Goal: Task Accomplishment & Management: Manage account settings

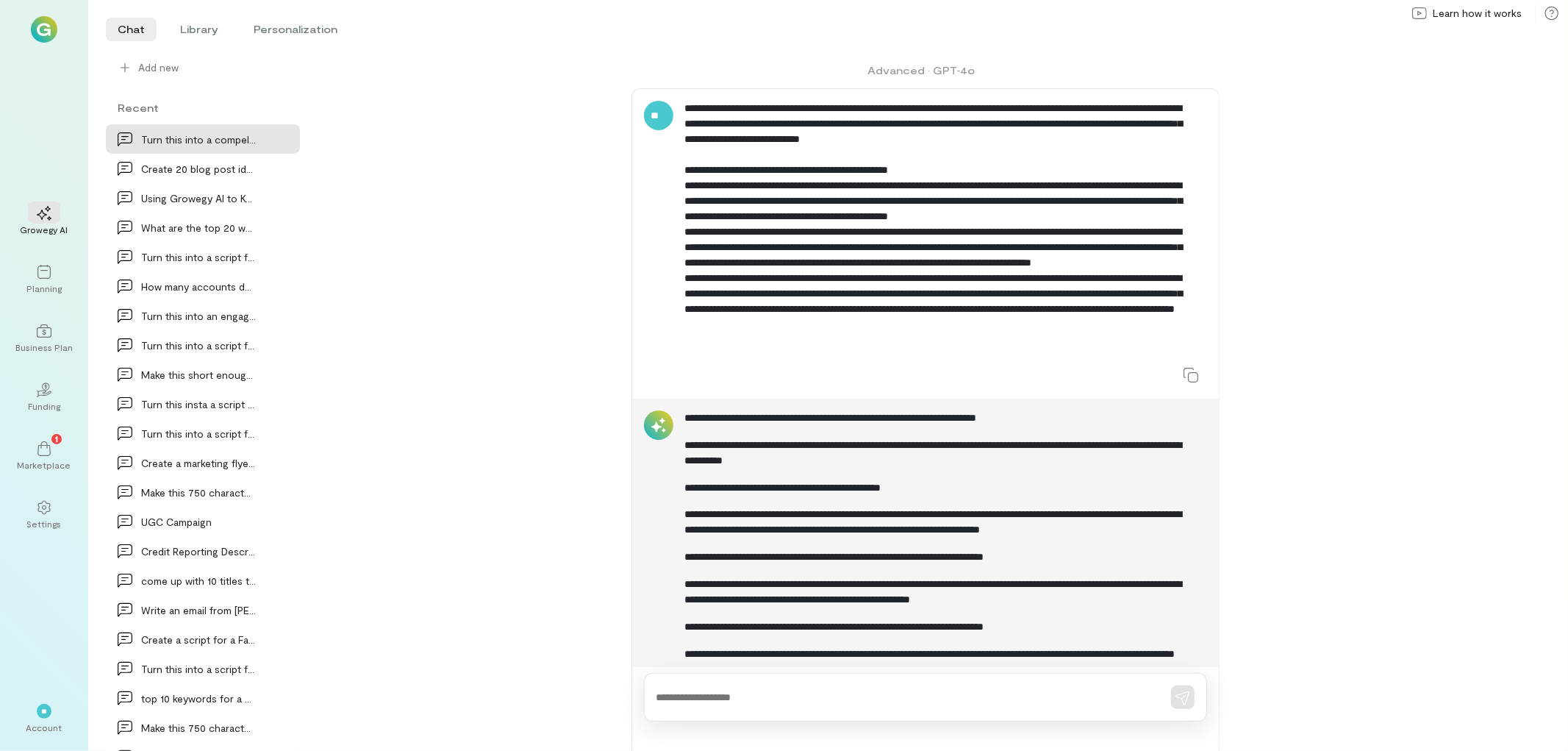
scroll to position [735, 0]
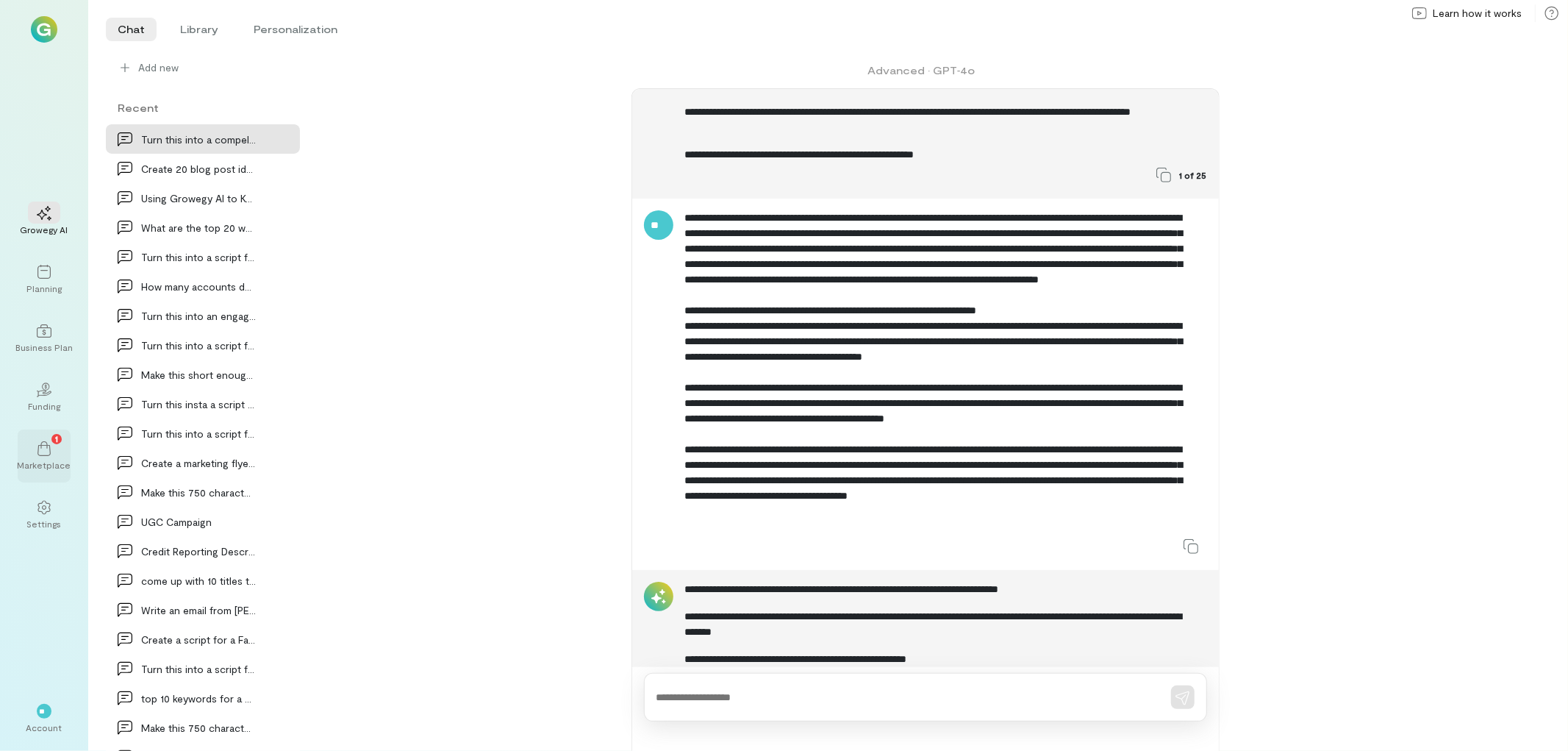
click at [57, 461] on div "Marketplace" at bounding box center [45, 465] width 54 height 12
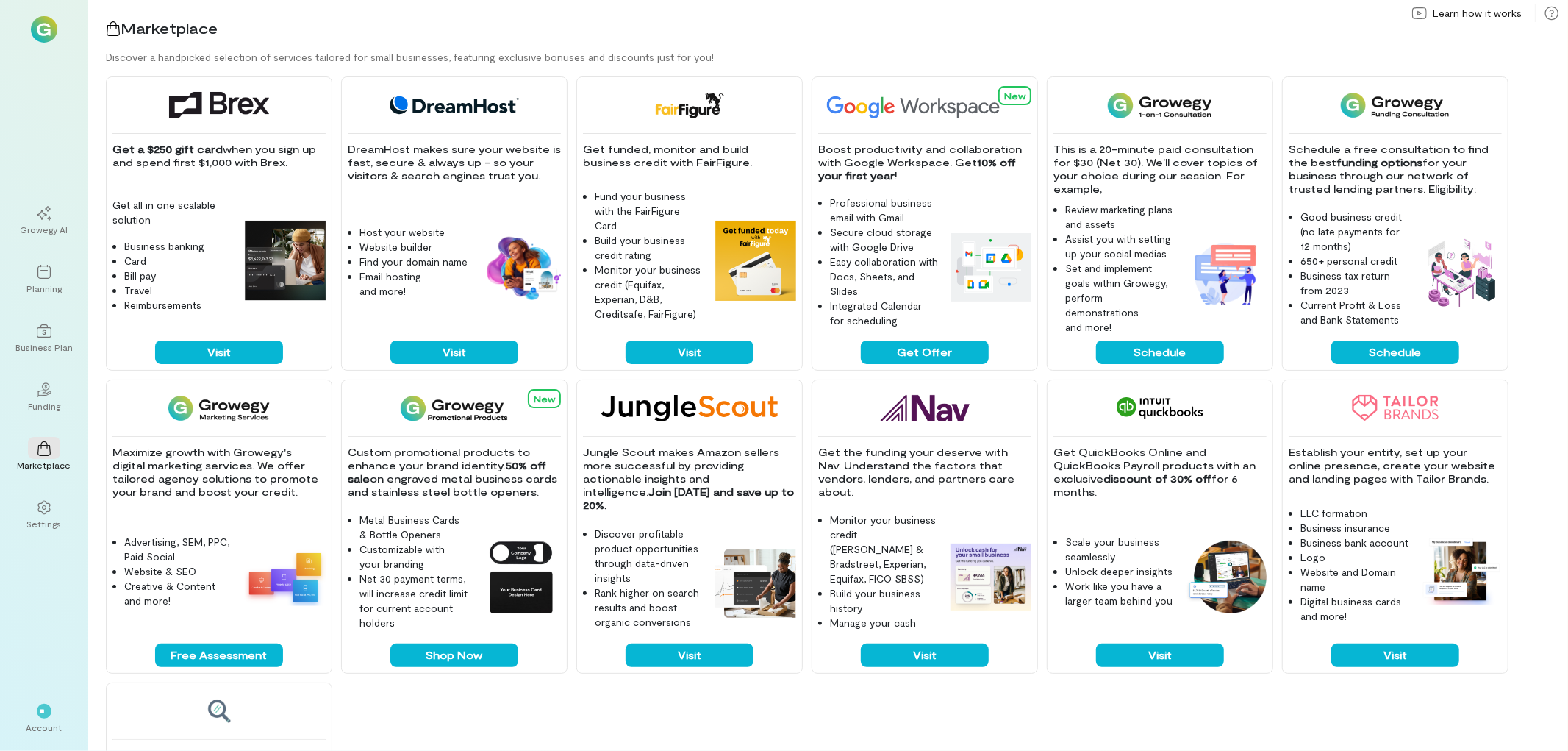
drag, startPoint x: 918, startPoint y: 659, endPoint x: 914, endPoint y: 714, distance: 55.1
click at [914, 714] on div "Get a $250 gift card when you sign up and spend first $1,000 with Brex. Get all…" at bounding box center [836, 414] width 1462 height 674
click at [918, 658] on button "Visit" at bounding box center [925, 656] width 128 height 24
drag, startPoint x: 703, startPoint y: 351, endPoint x: 675, endPoint y: 355, distance: 28.3
click at [675, 355] on button "Visit" at bounding box center [689, 352] width 128 height 24
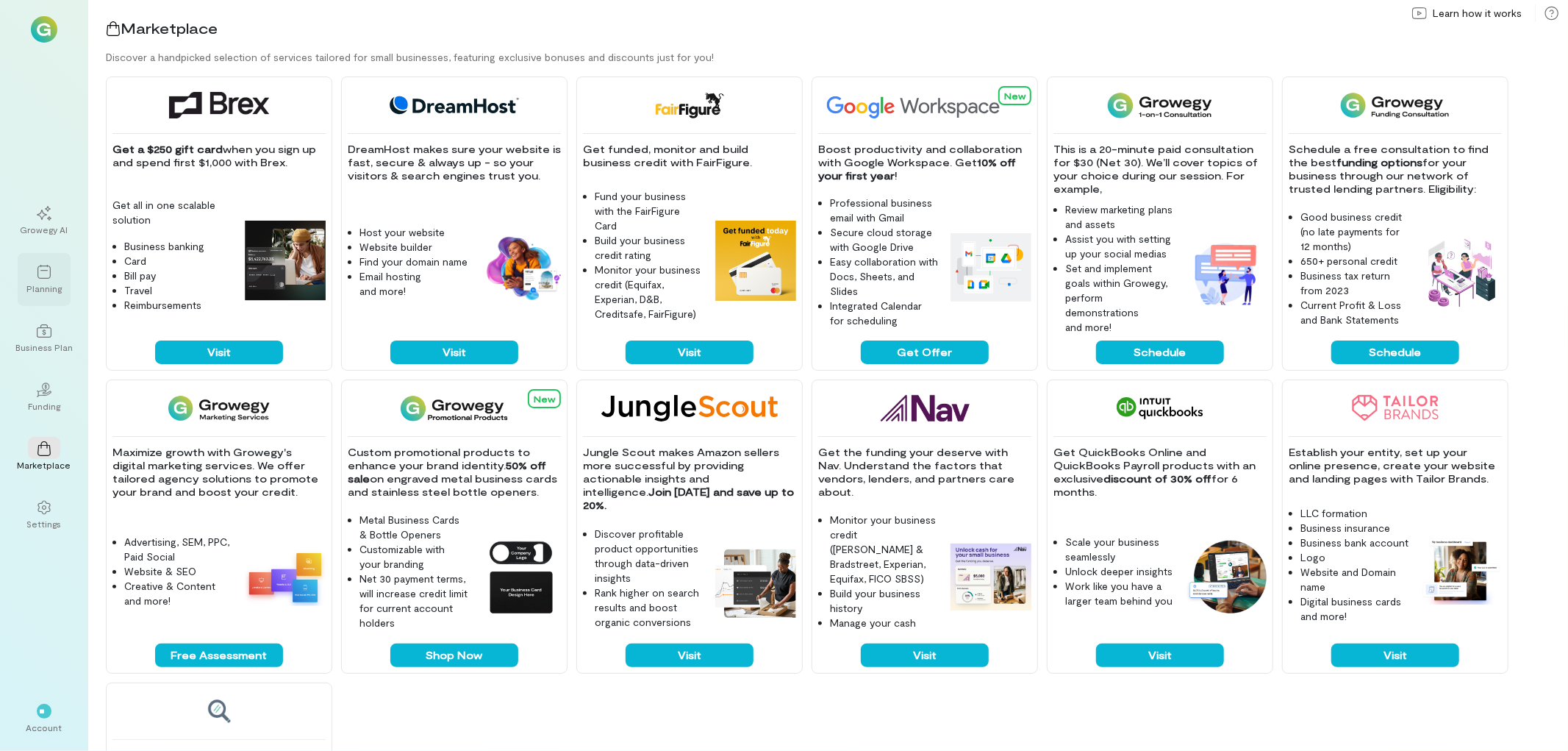
click at [52, 273] on div at bounding box center [44, 272] width 33 height 22
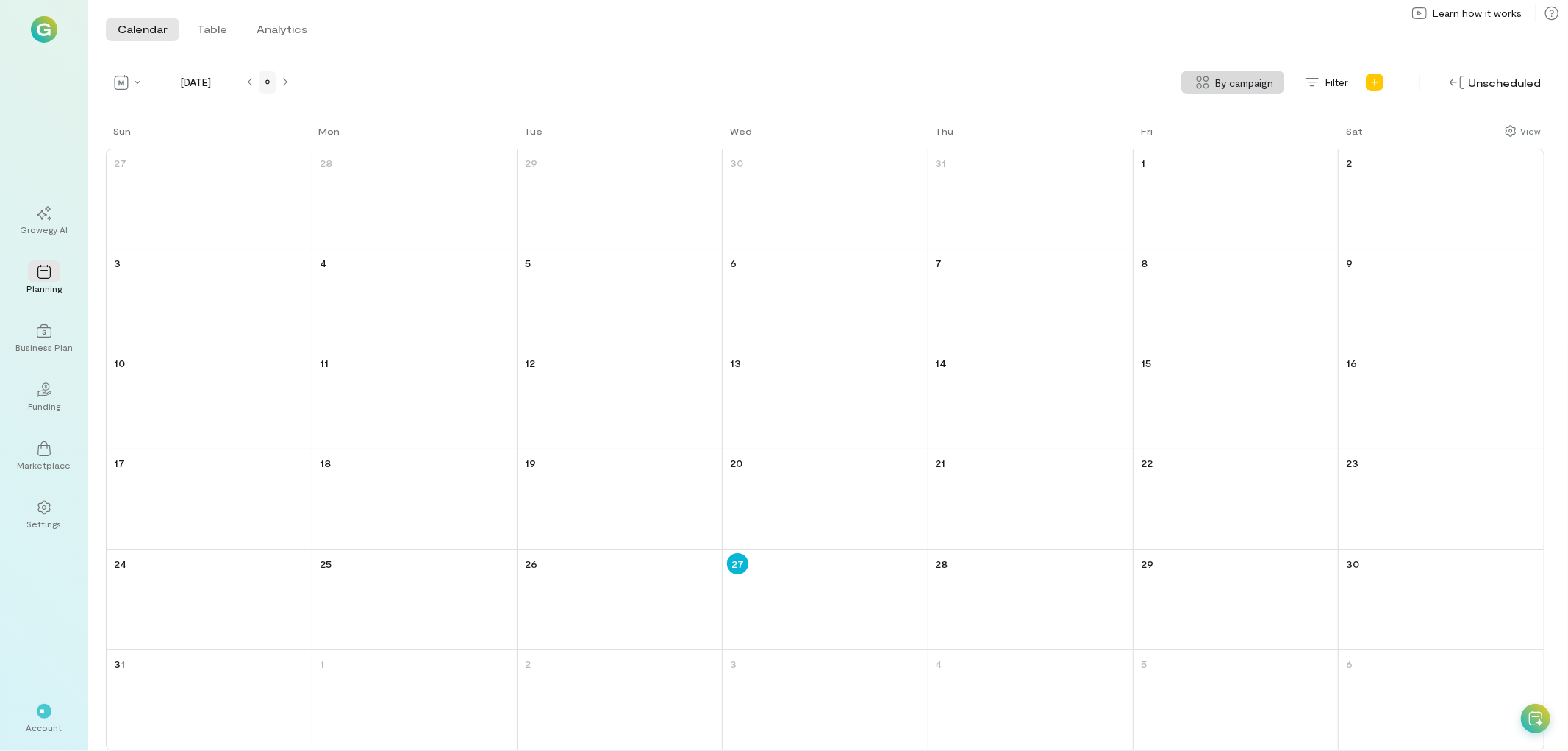
click at [263, 90] on div at bounding box center [267, 83] width 18 height 24
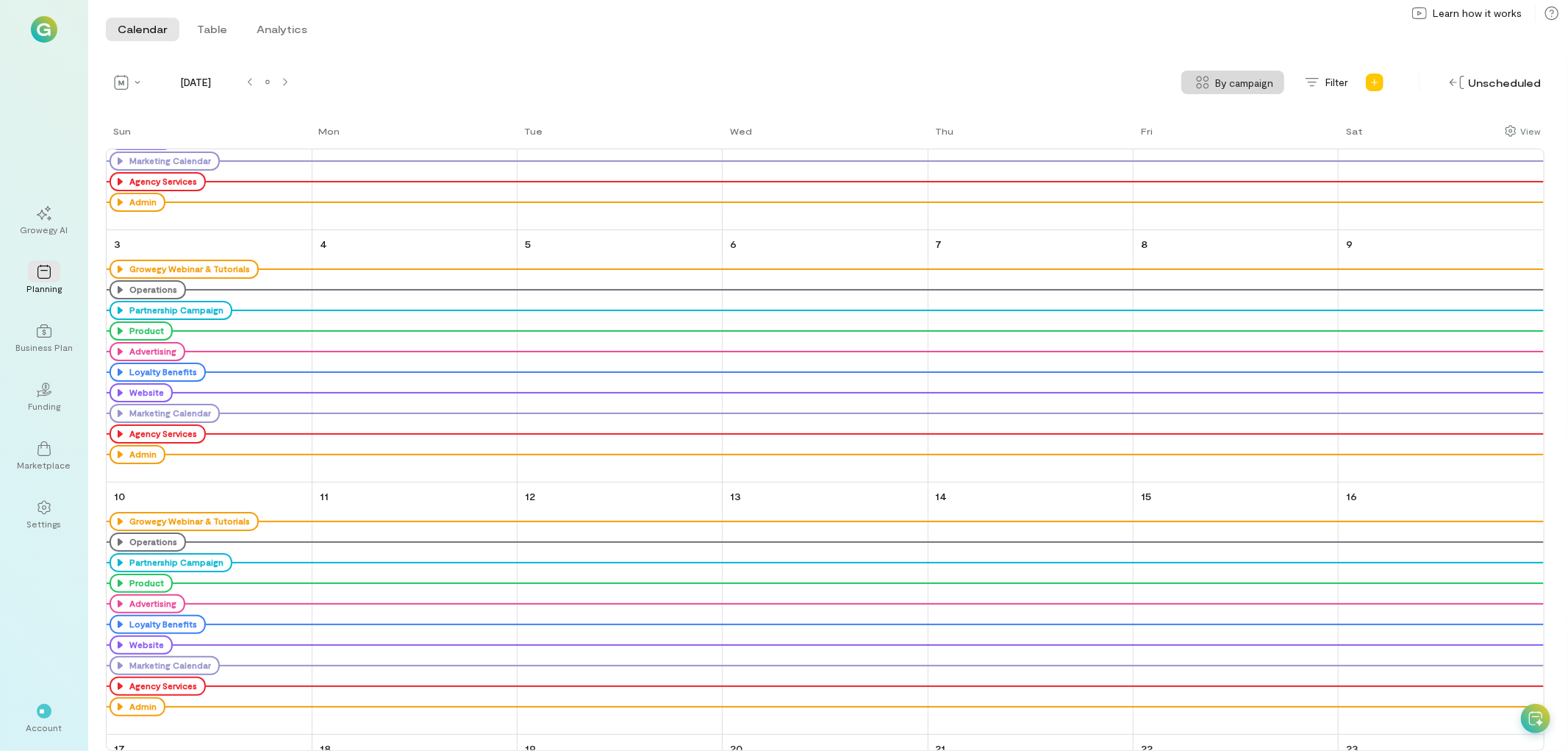
scroll to position [850, 0]
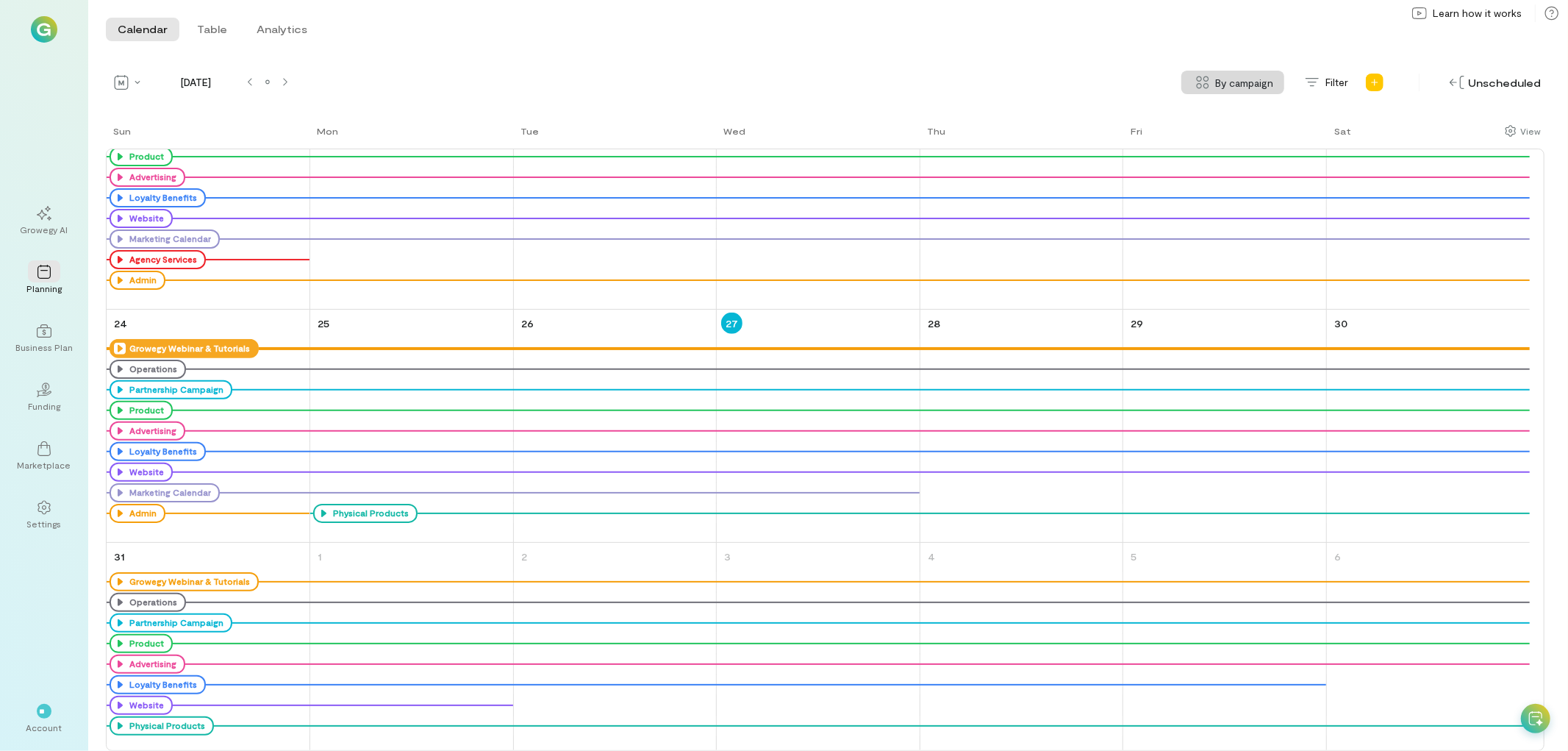
click at [119, 347] on icon at bounding box center [120, 348] width 12 height 12
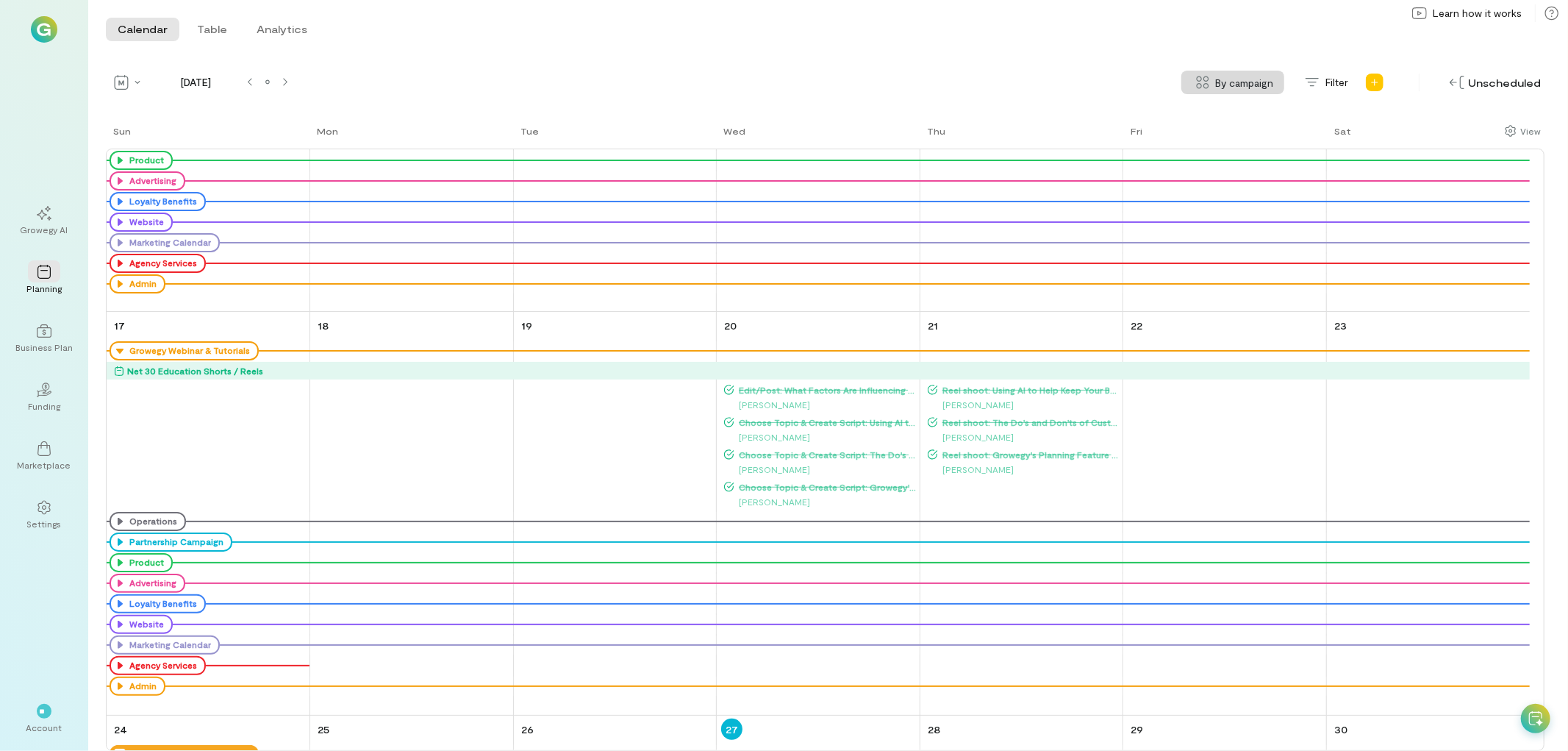
scroll to position [1152, 0]
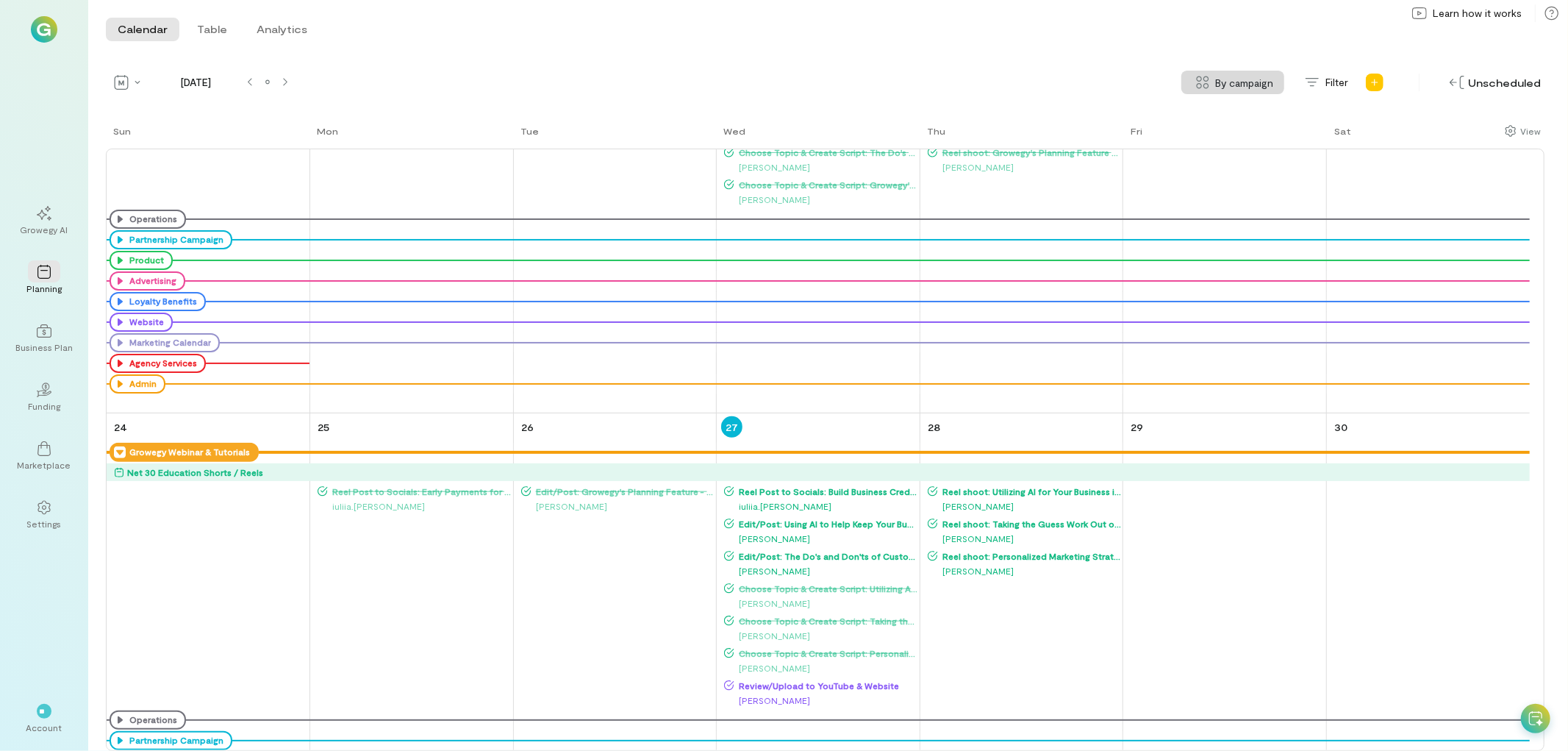
click at [801, 550] on span "Edit/Post: The Do's and Don'ts of Customer Engagement" at bounding box center [825, 556] width 184 height 12
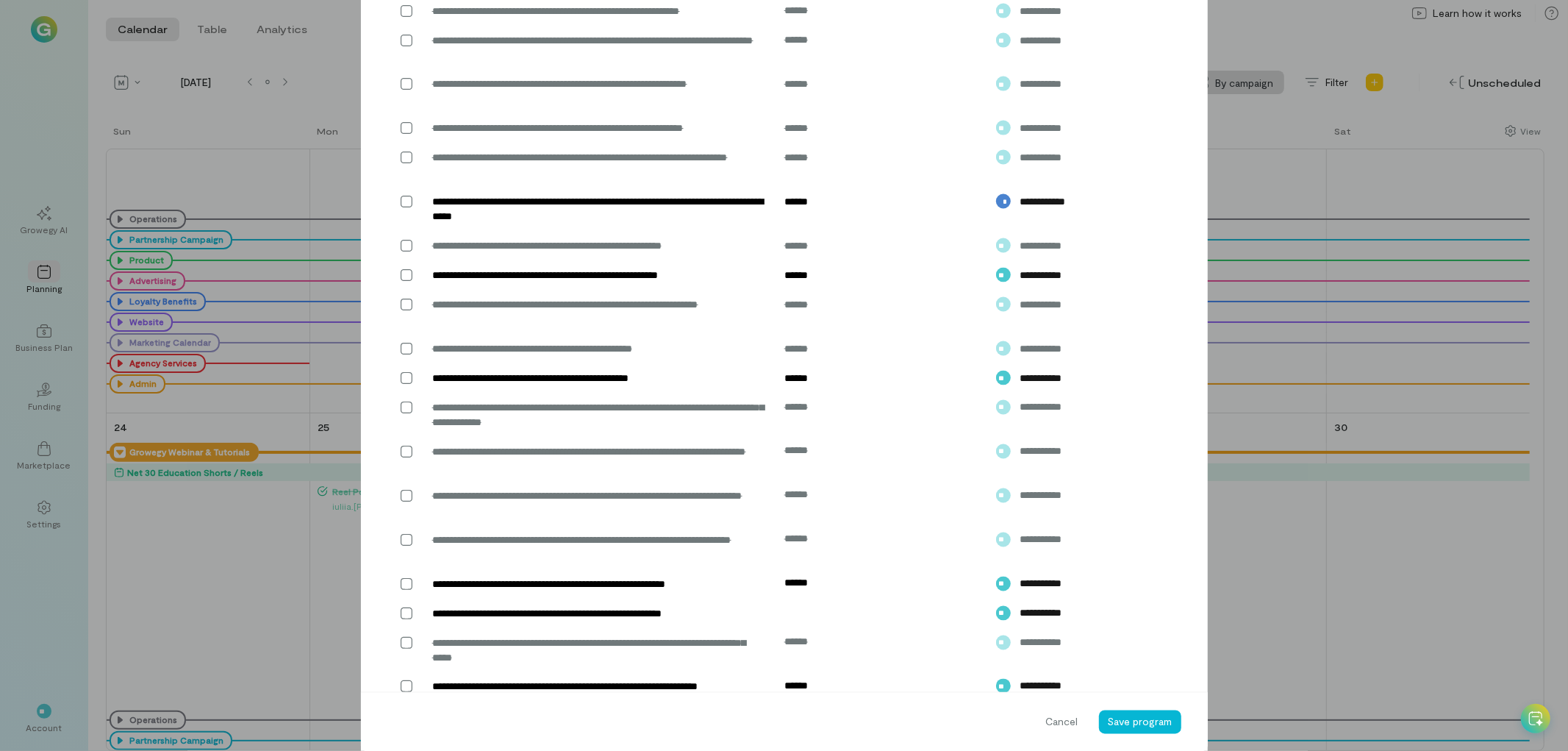
scroll to position [2009, 0]
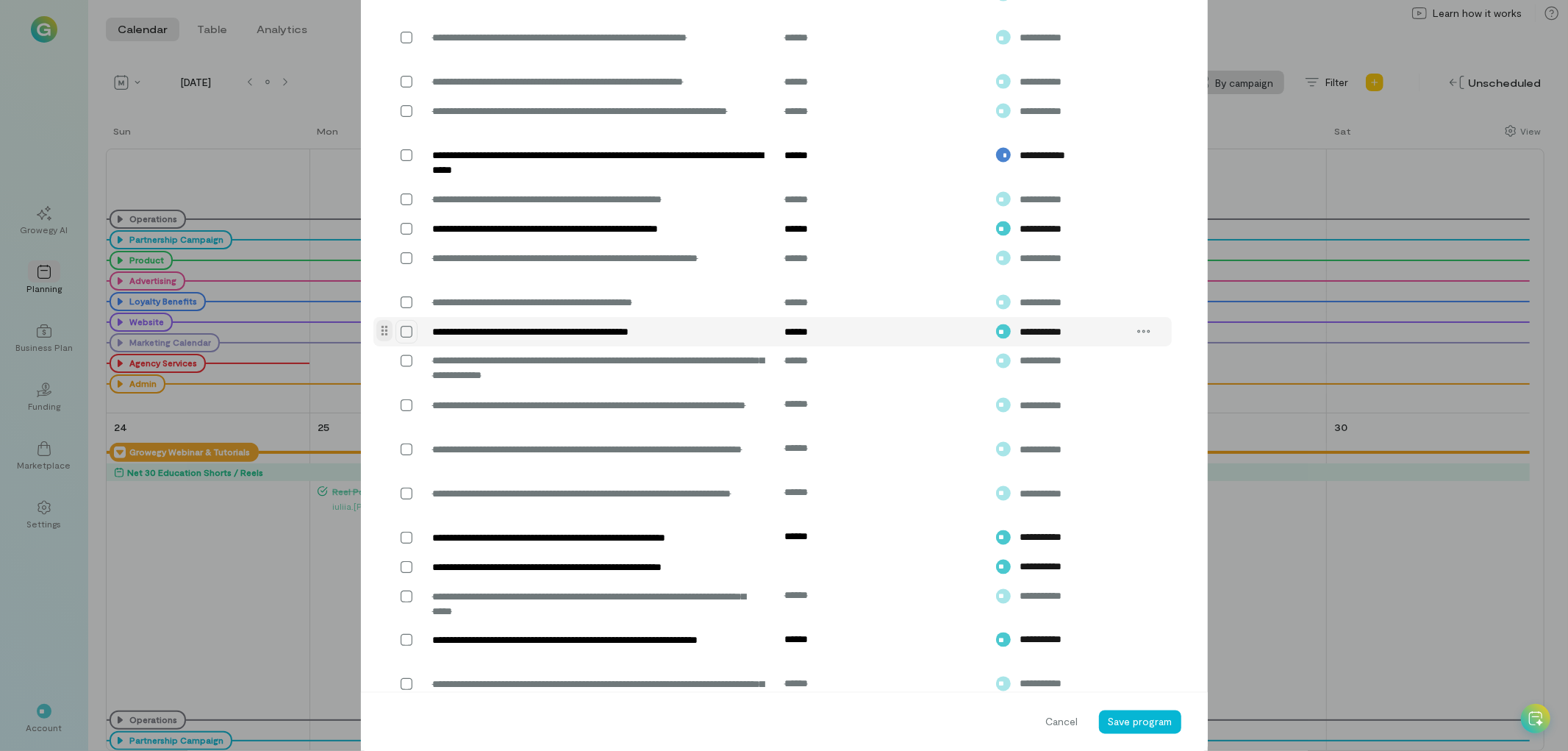
click at [400, 339] on icon at bounding box center [406, 331] width 15 height 15
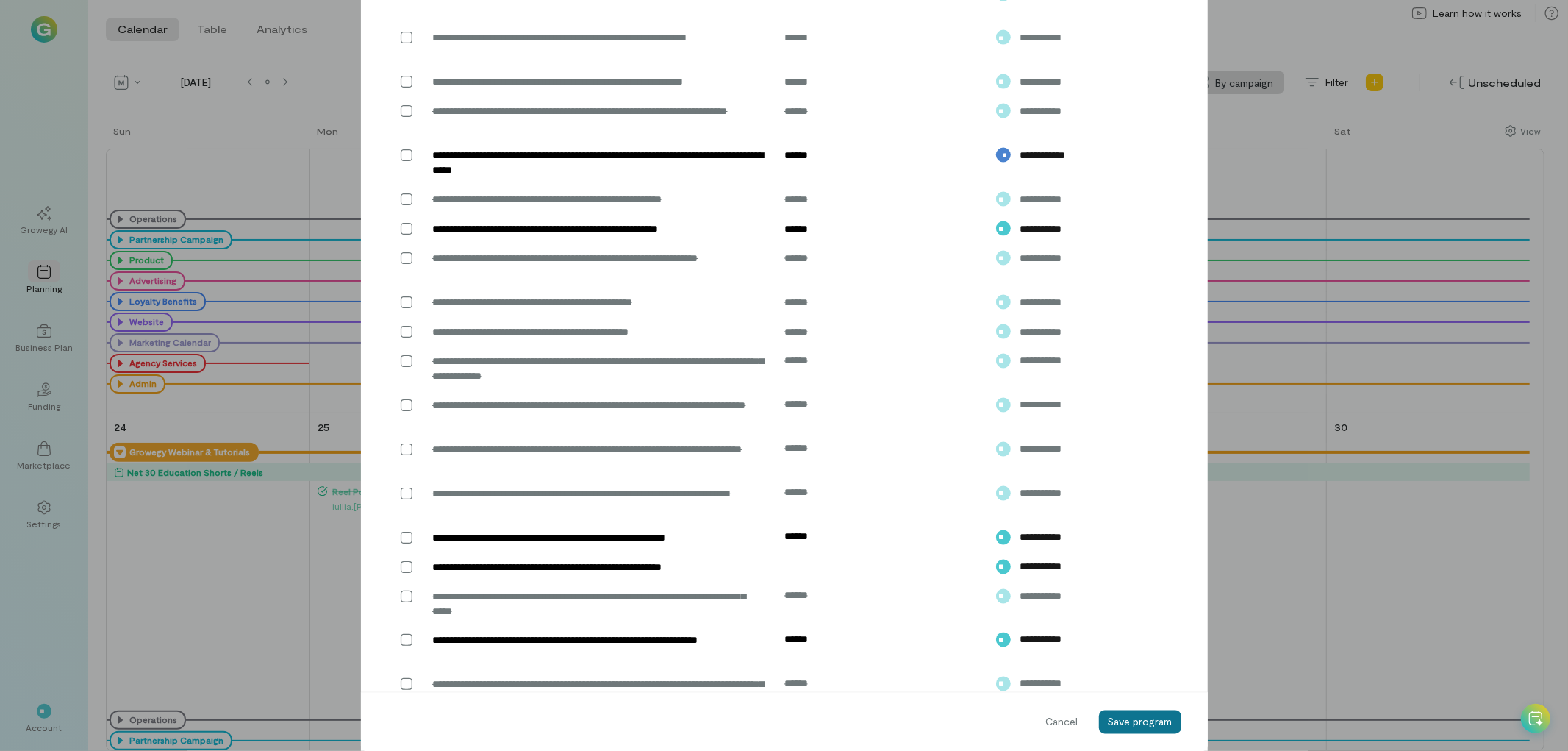
click at [1141, 726] on span "Save program" at bounding box center [1139, 720] width 65 height 13
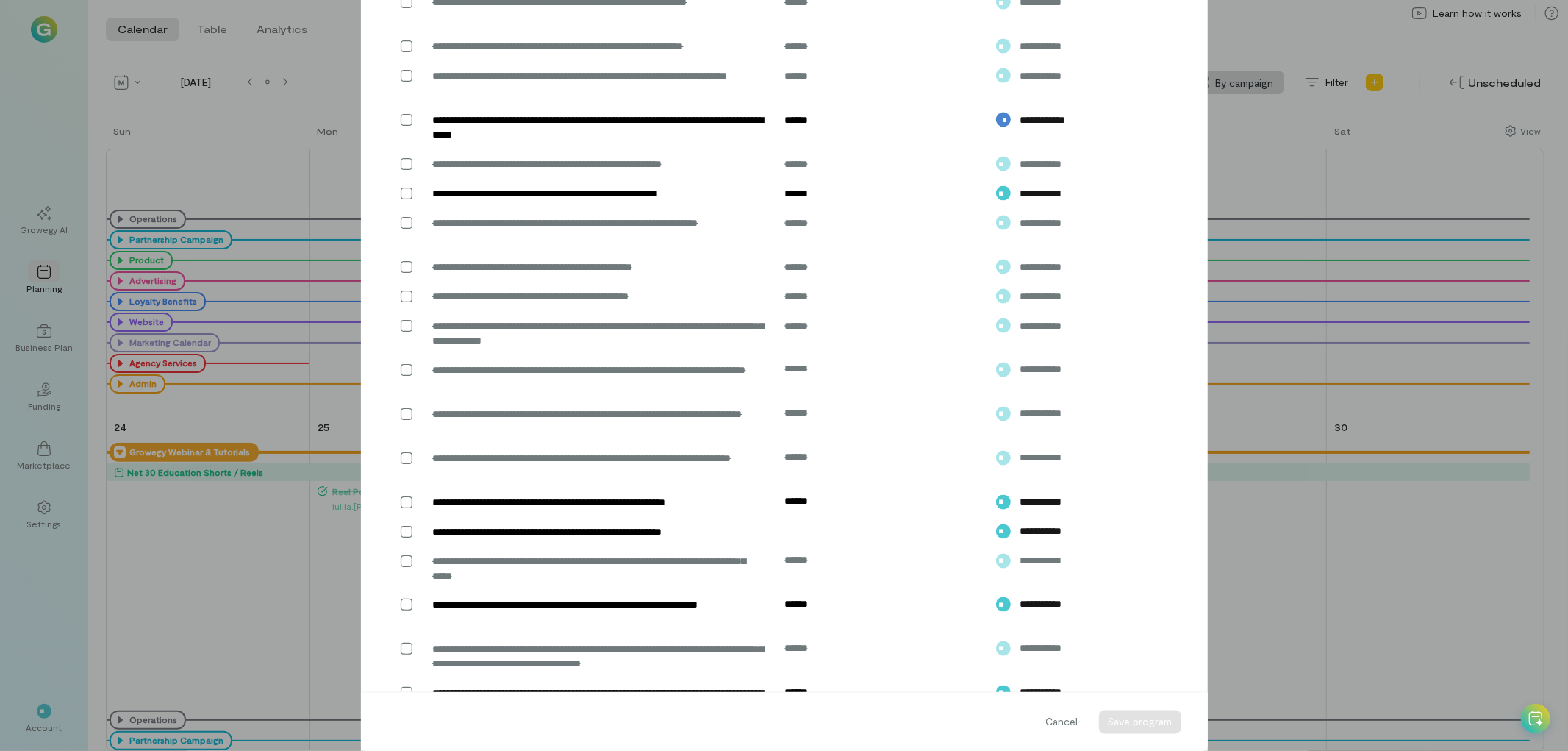
scroll to position [1974, 0]
